Goal: Task Accomplishment & Management: Manage account settings

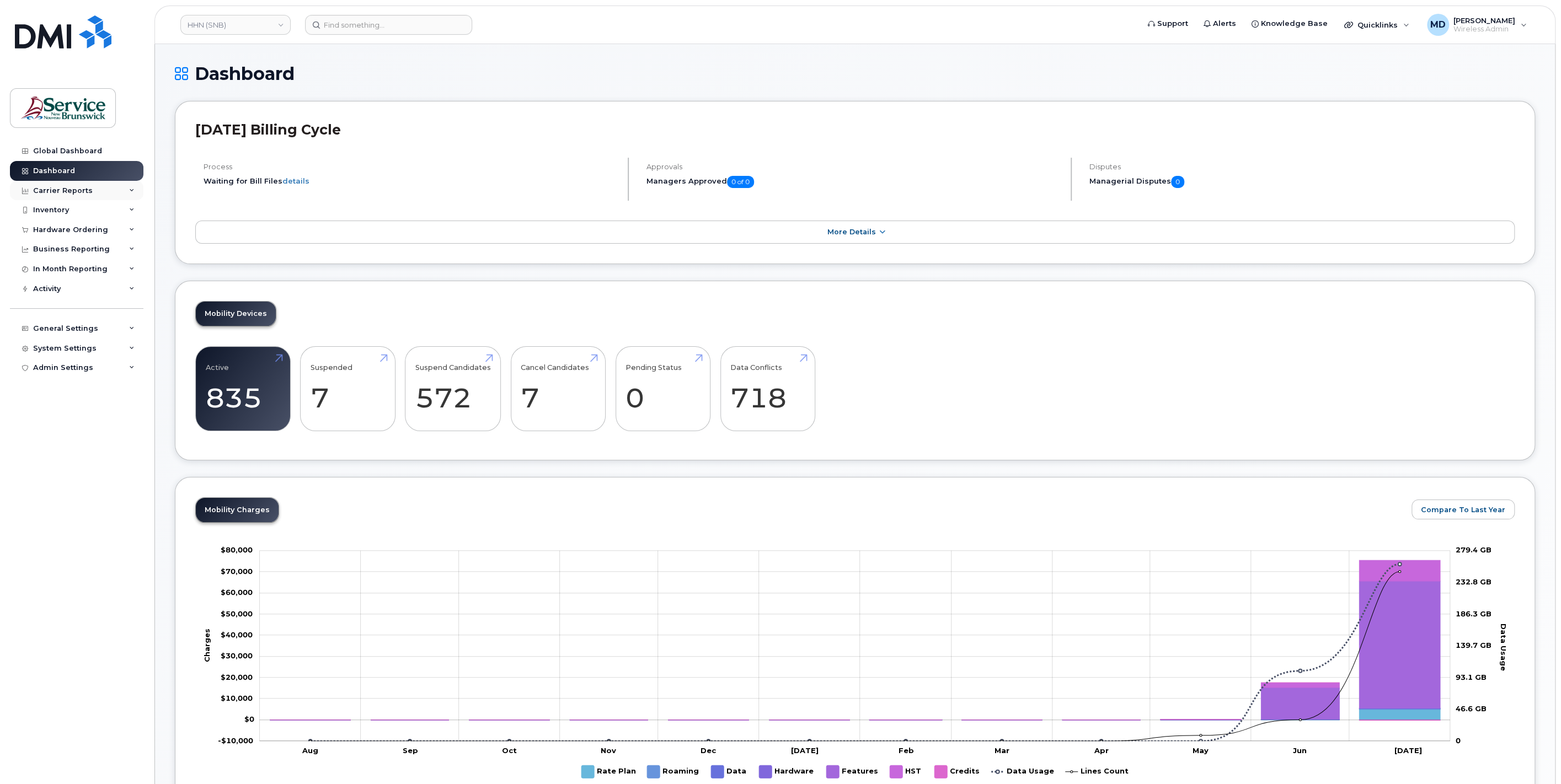
click at [62, 190] on div "Carrier Reports" at bounding box center [62, 190] width 60 height 9
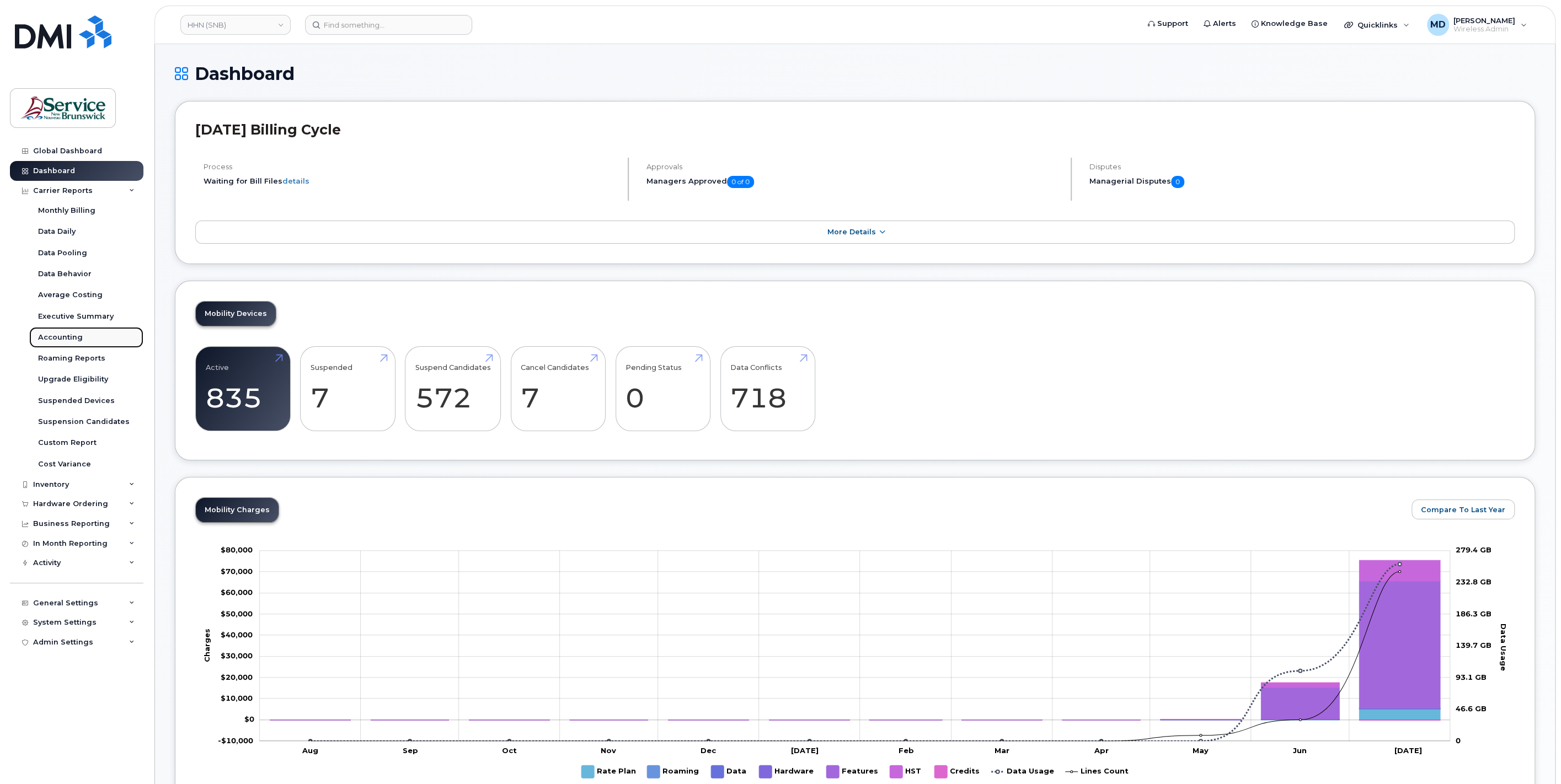
click at [69, 337] on div "Accounting" at bounding box center [60, 338] width 45 height 10
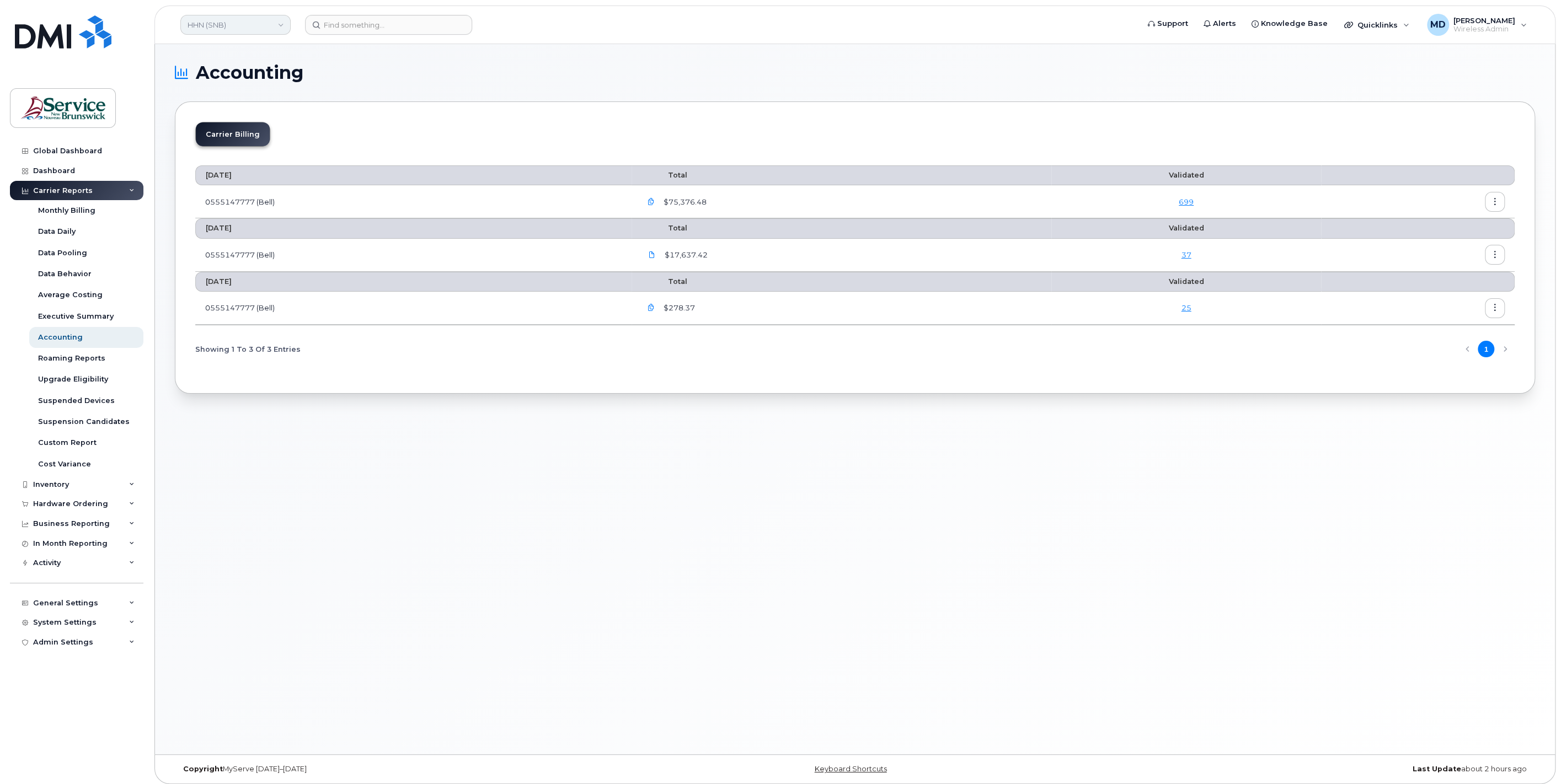
click at [282, 27] on link "HHN (SNB)" at bounding box center [235, 25] width 110 height 20
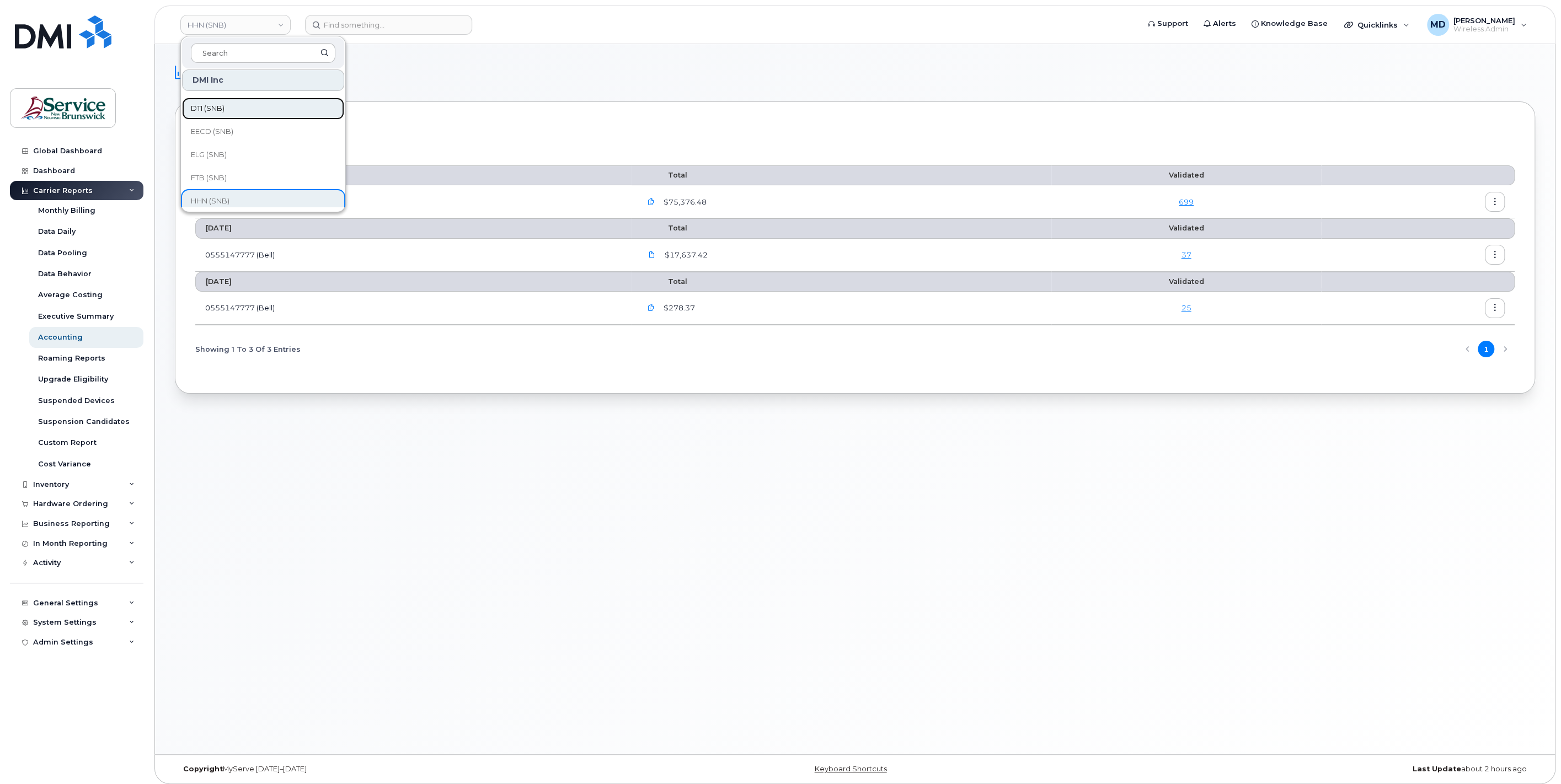
click at [233, 113] on link "DTI (SNB)" at bounding box center [263, 109] width 162 height 22
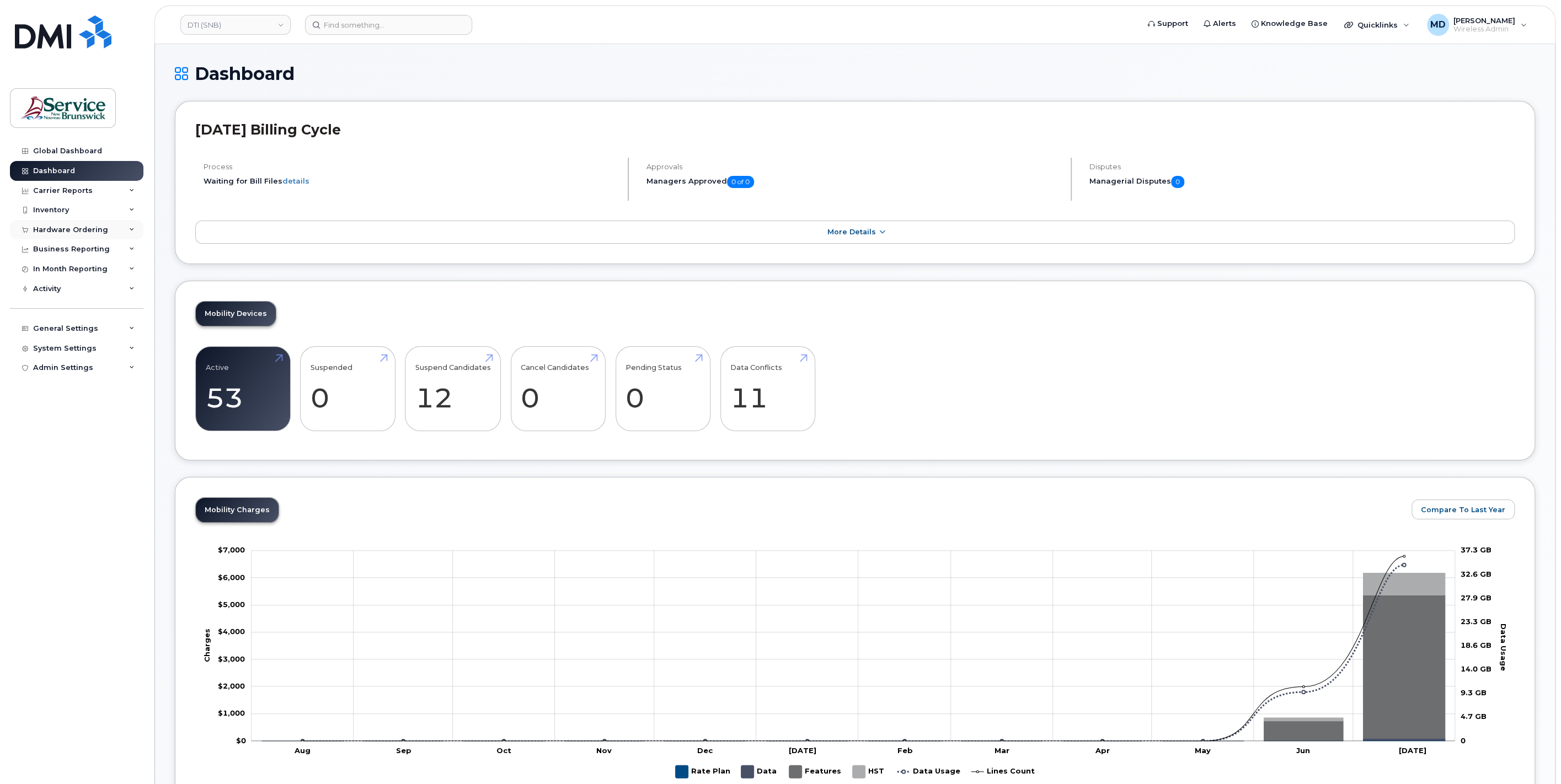
click at [71, 231] on div "Hardware Ordering" at bounding box center [71, 229] width 75 height 9
click at [88, 194] on div "Carrier Reports" at bounding box center [76, 190] width 134 height 20
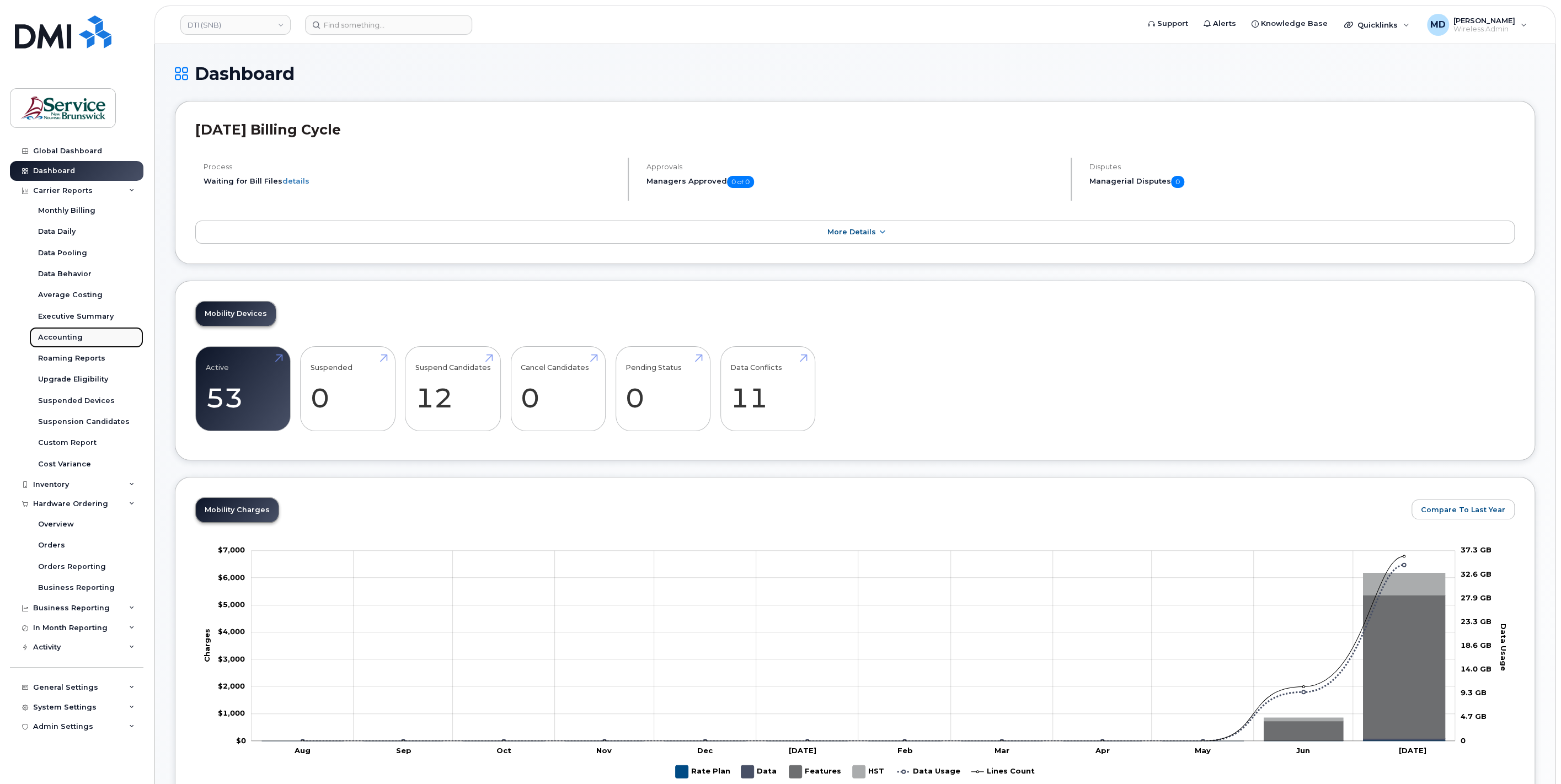
click at [64, 339] on div "Accounting" at bounding box center [60, 338] width 45 height 10
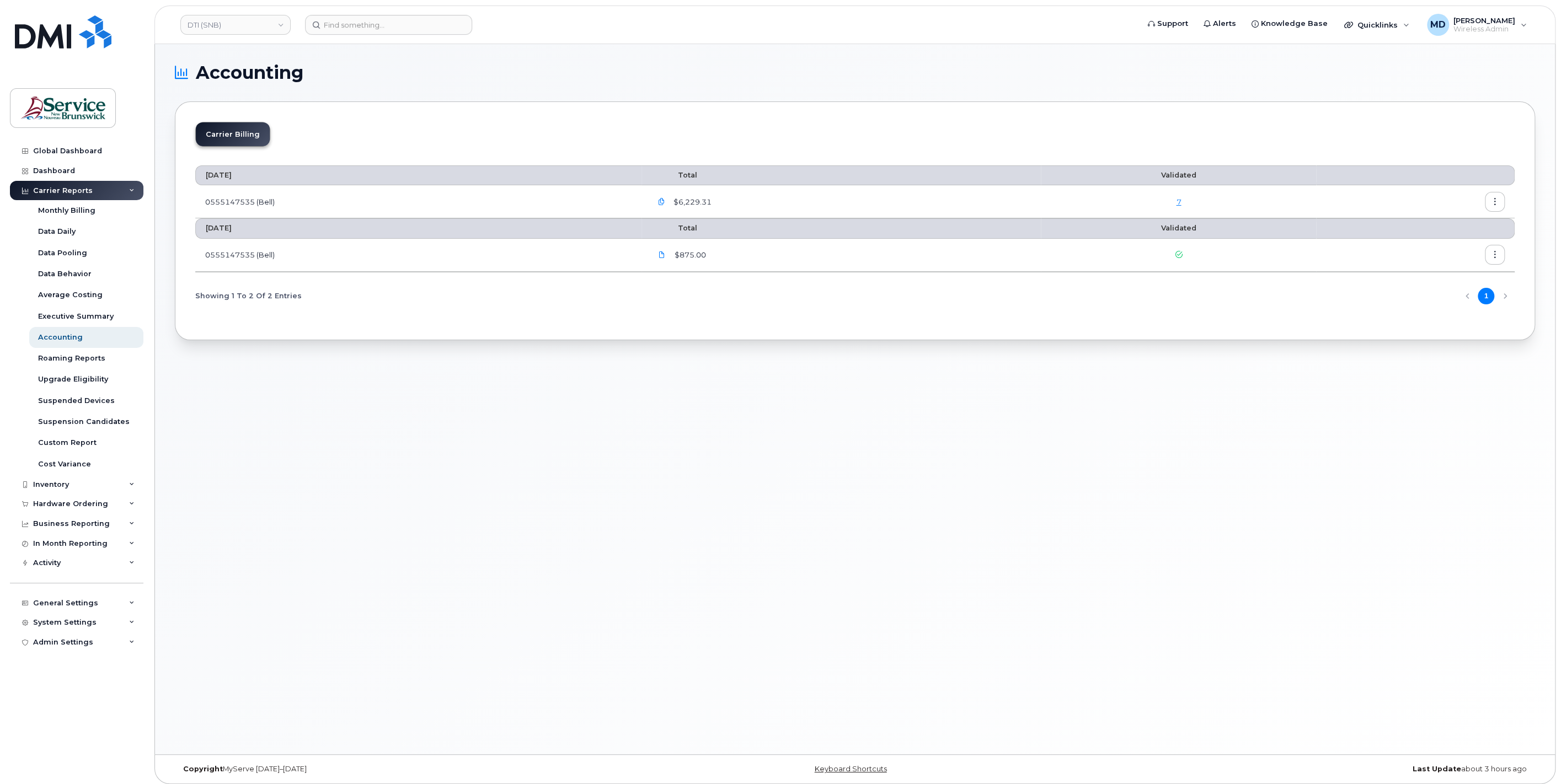
click at [1503, 198] on button "button" at bounding box center [1495, 201] width 20 height 20
click at [446, 493] on div "Accounting Carrier Billing July 2025 Total Validated 0555147535 (Bell) $6,229.3…" at bounding box center [855, 399] width 1400 height 710
click at [66, 167] on div "Dashboard" at bounding box center [53, 170] width 42 height 9
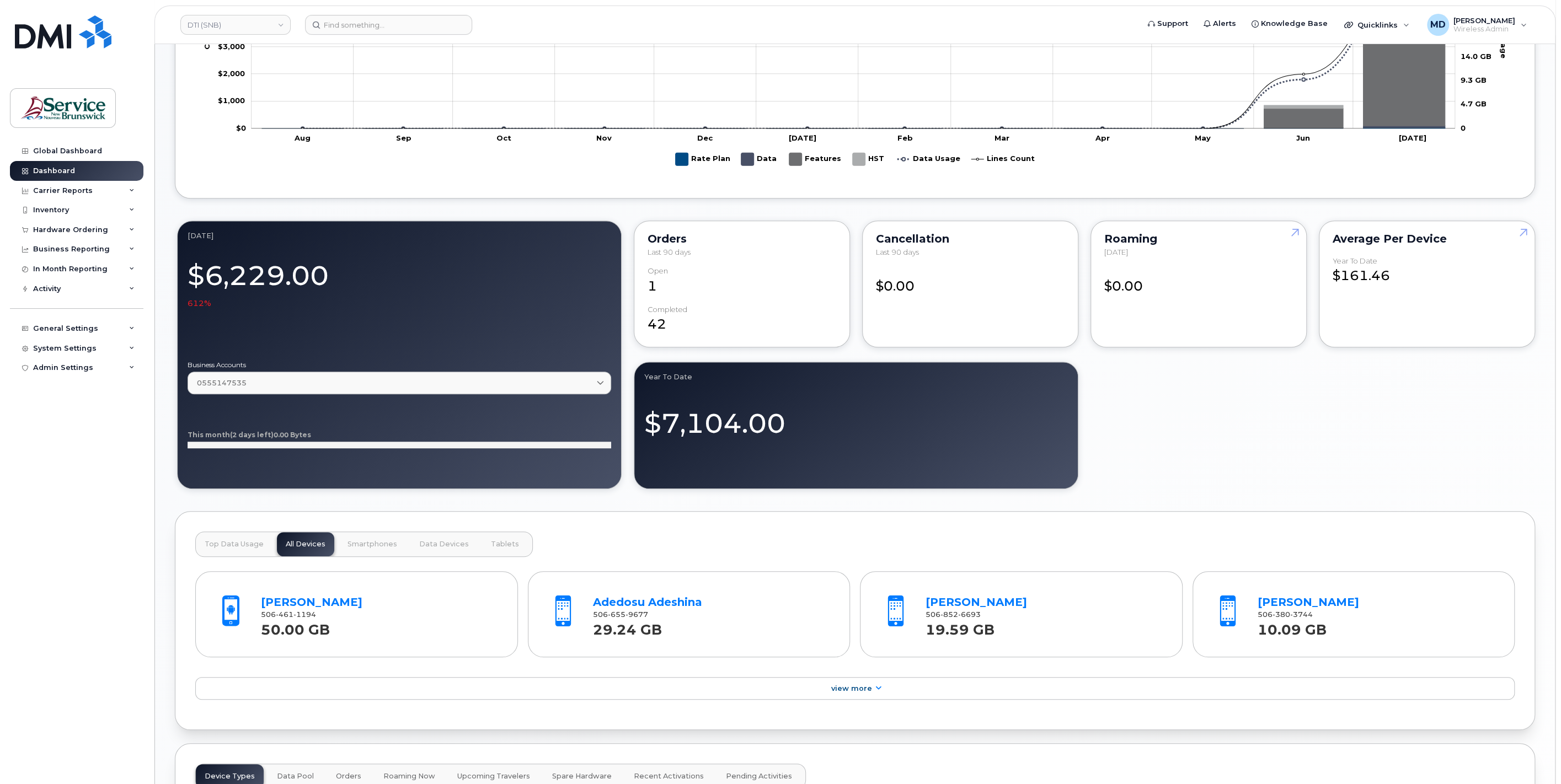
scroll to position [204, 0]
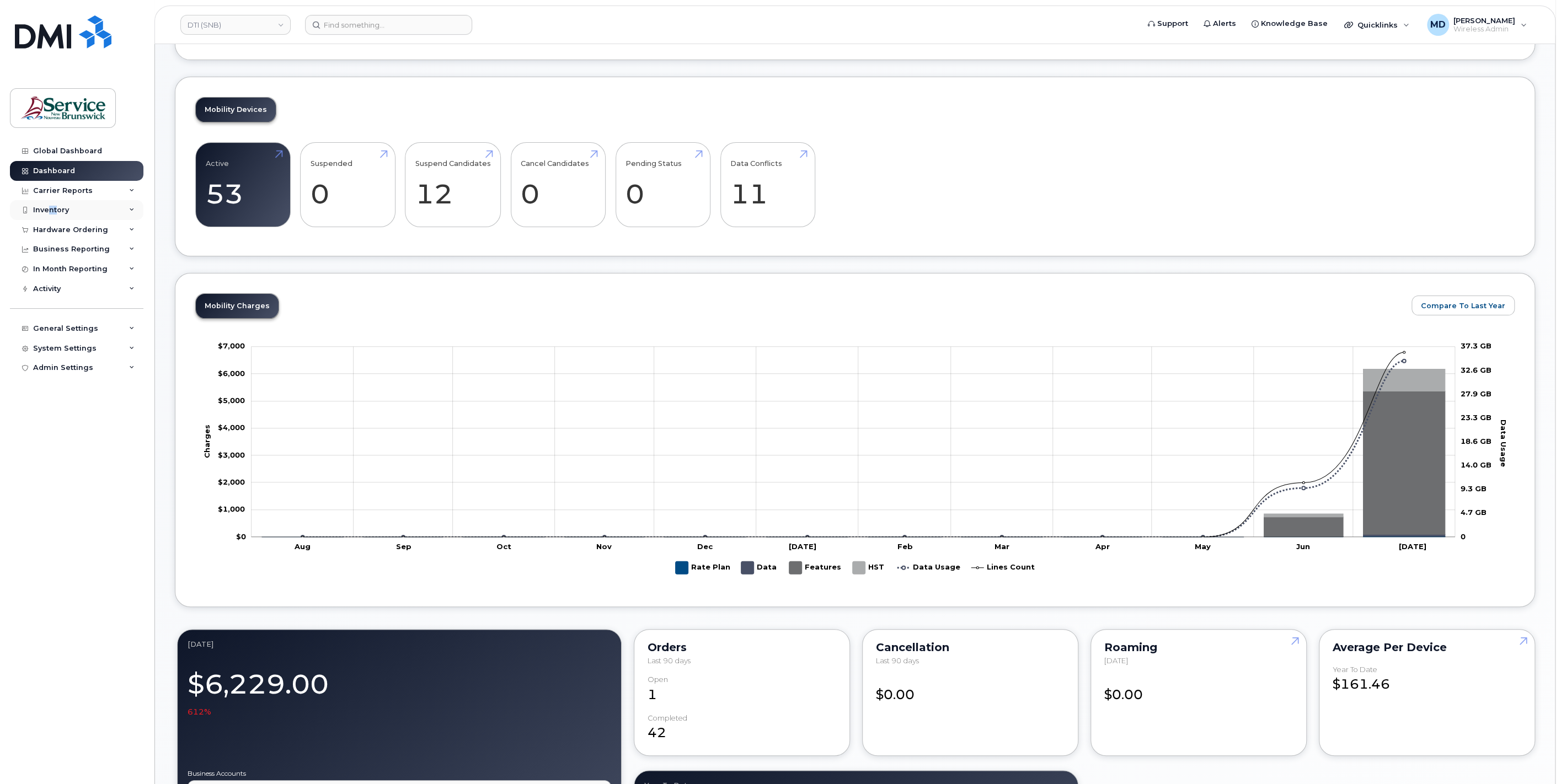
drag, startPoint x: 59, startPoint y: 205, endPoint x: 49, endPoint y: 201, distance: 10.8
click at [49, 201] on div "Inventory" at bounding box center [76, 210] width 134 height 20
drag, startPoint x: 49, startPoint y: 201, endPoint x: 58, endPoint y: 229, distance: 29.4
click at [58, 229] on div "Mobility Devices" at bounding box center [69, 230] width 62 height 10
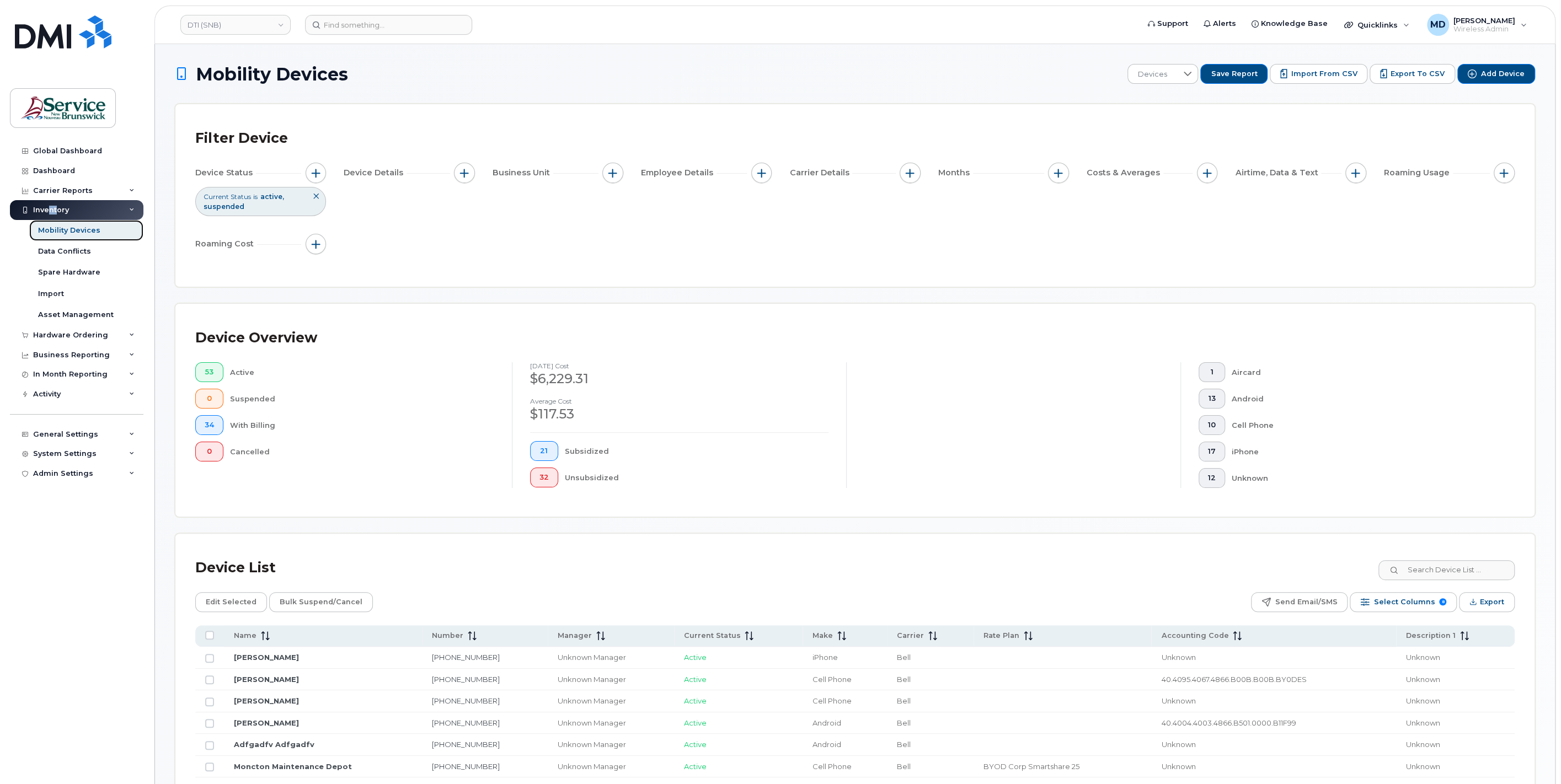
click at [77, 228] on div "Mobility Devices" at bounding box center [69, 230] width 62 height 10
click at [50, 166] on div "Dashboard" at bounding box center [53, 170] width 42 height 9
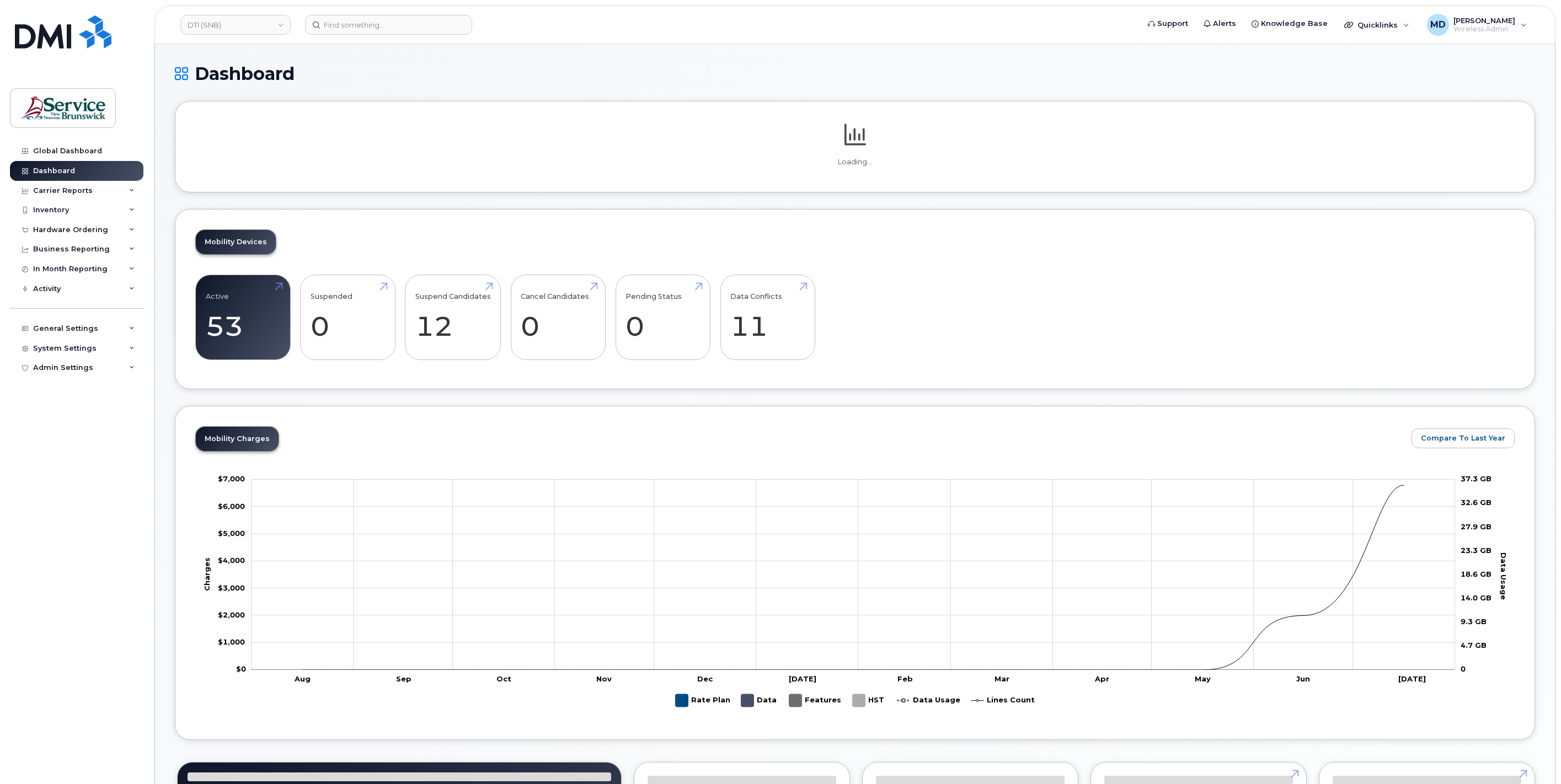
click at [451, 325] on div "Mobility Devices Active 53 Suspended 0 Suspend Candidates 12 Cancel Candidates …" at bounding box center [855, 299] width 1360 height 180
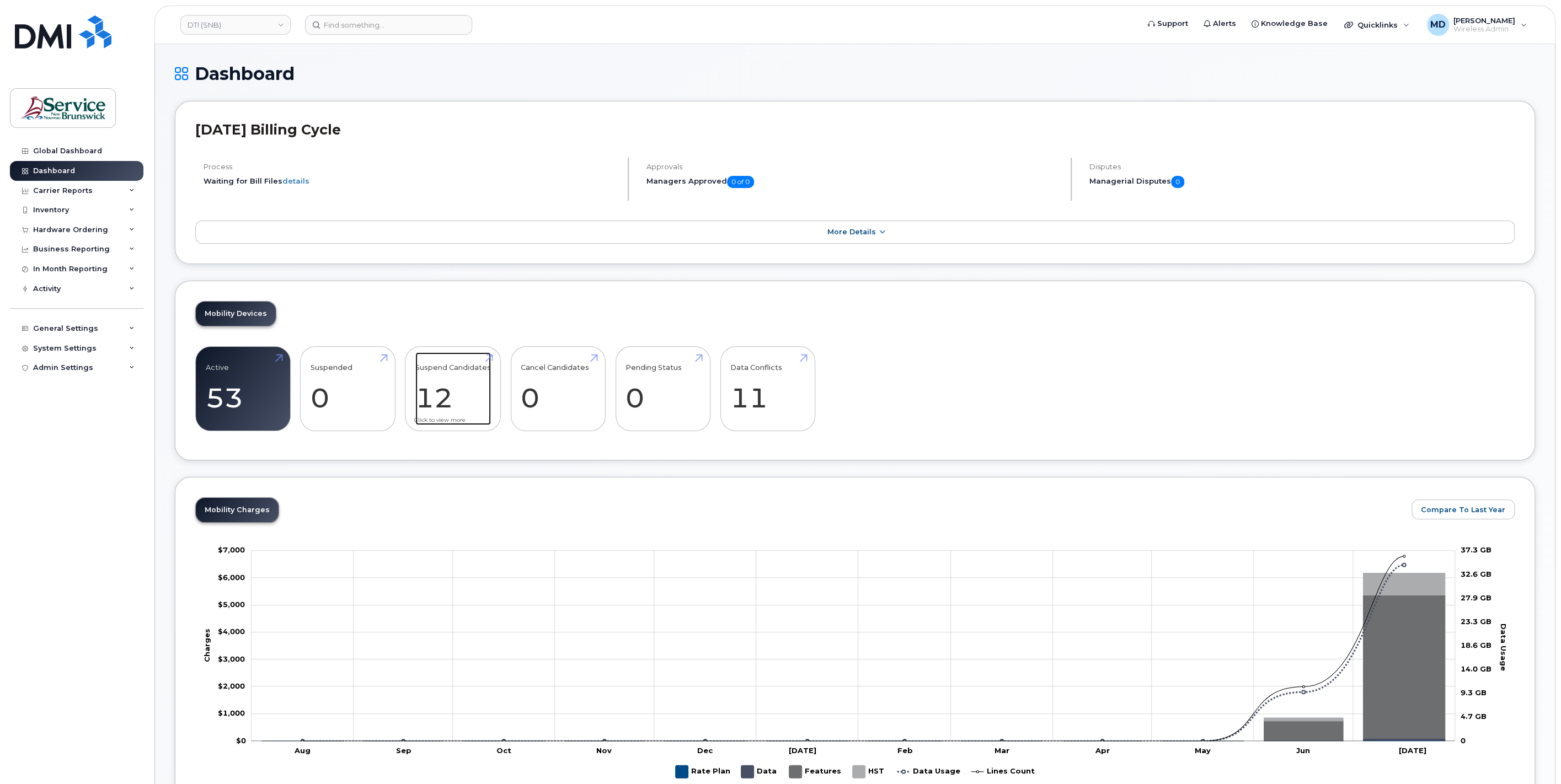
click at [438, 396] on link "Suspend Candidates 12" at bounding box center [453, 389] width 75 height 73
